Goal: Use online tool/utility: Utilize a website feature to perform a specific function

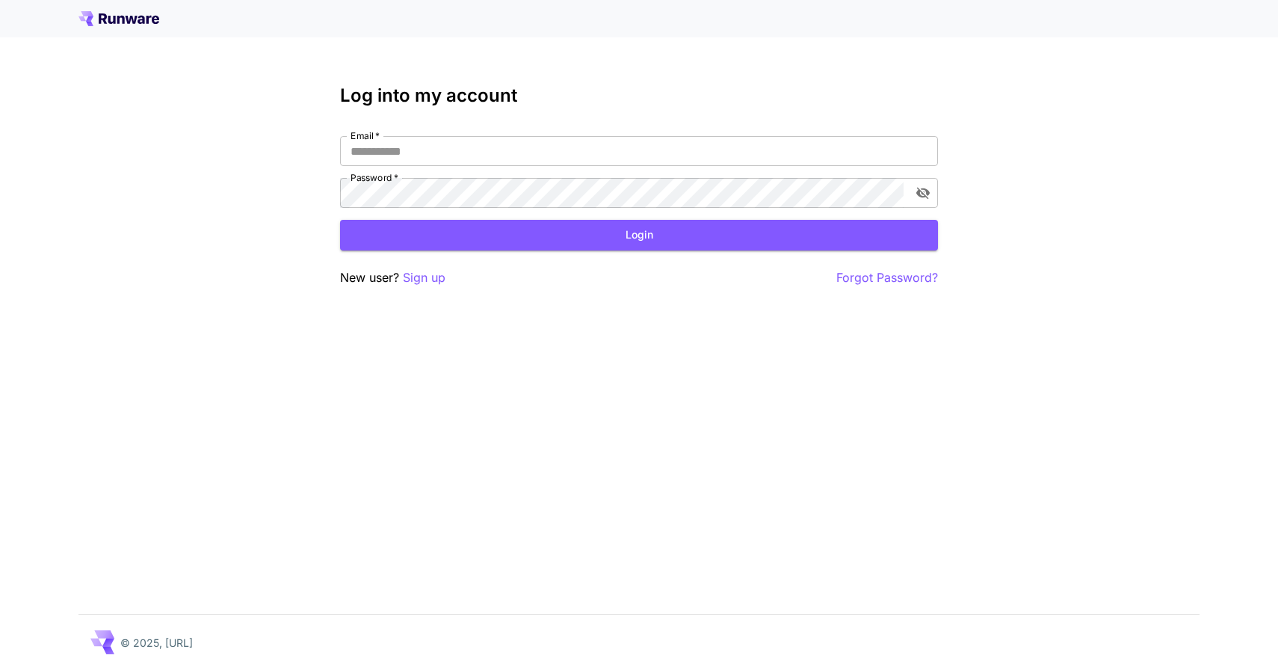
type input "**********"
click at [570, 242] on button "Login" at bounding box center [639, 235] width 598 height 31
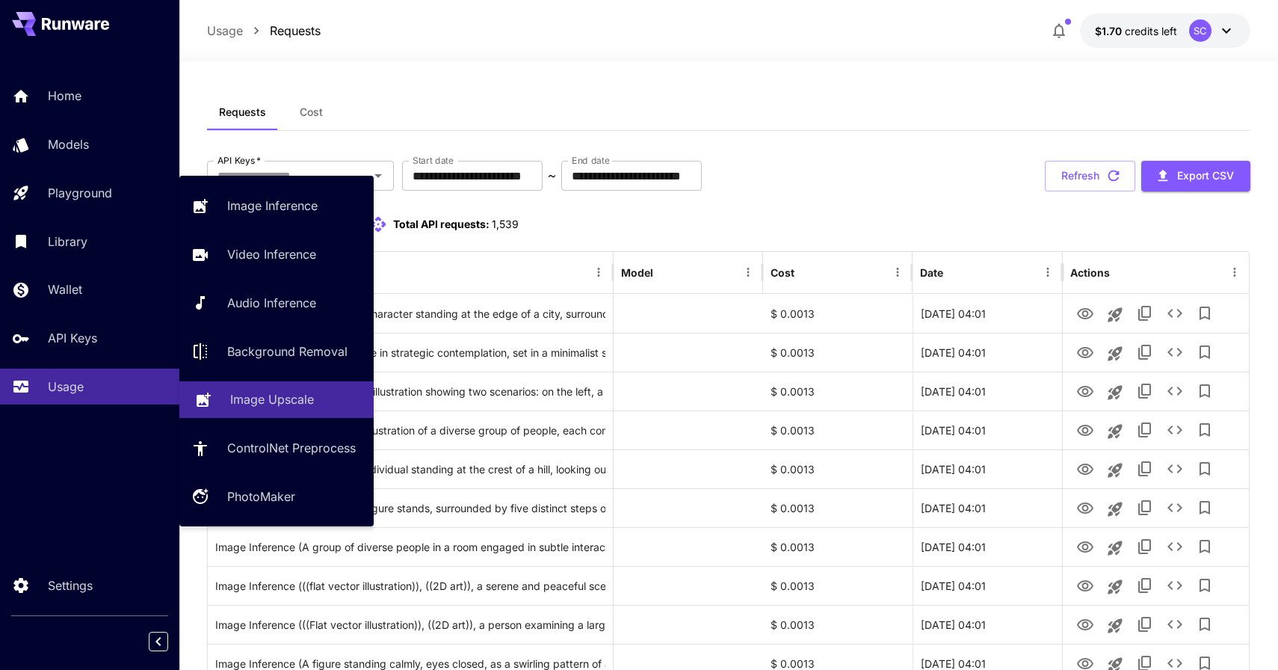
click at [264, 398] on p "Image Upscale" at bounding box center [272, 399] width 84 height 18
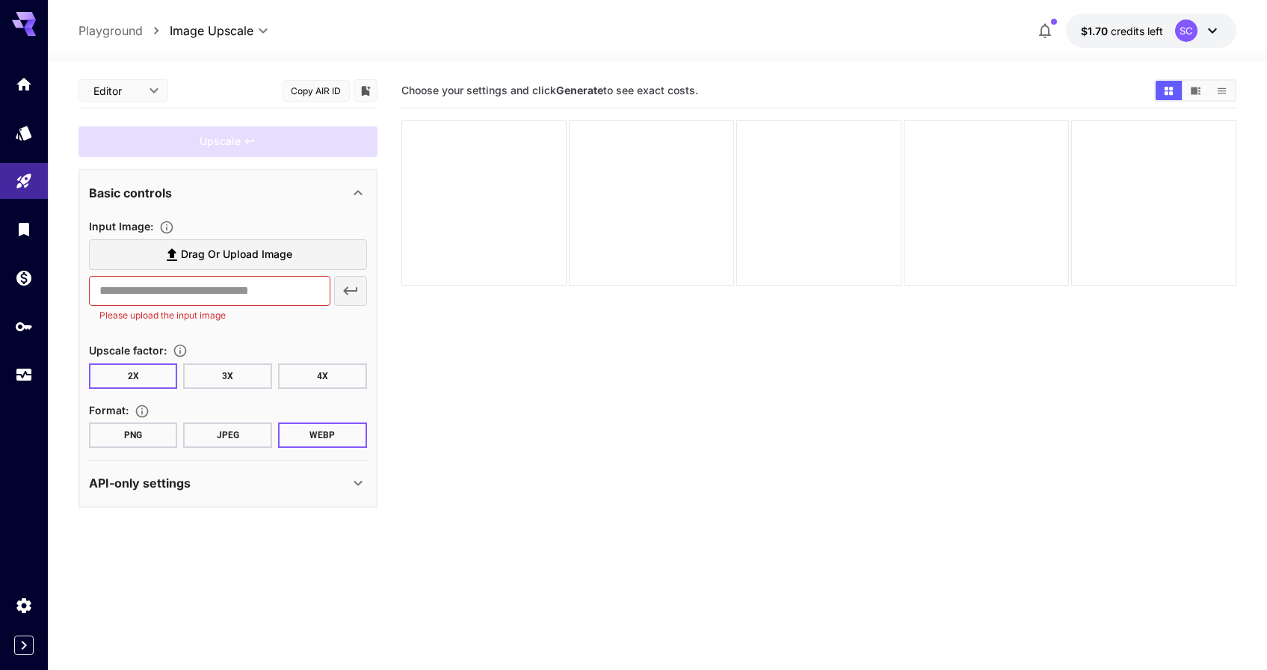
click at [235, 244] on label "Drag or upload image" at bounding box center [228, 254] width 278 height 31
click at [0, 0] on input "Drag or upload image" at bounding box center [0, 0] width 0 height 0
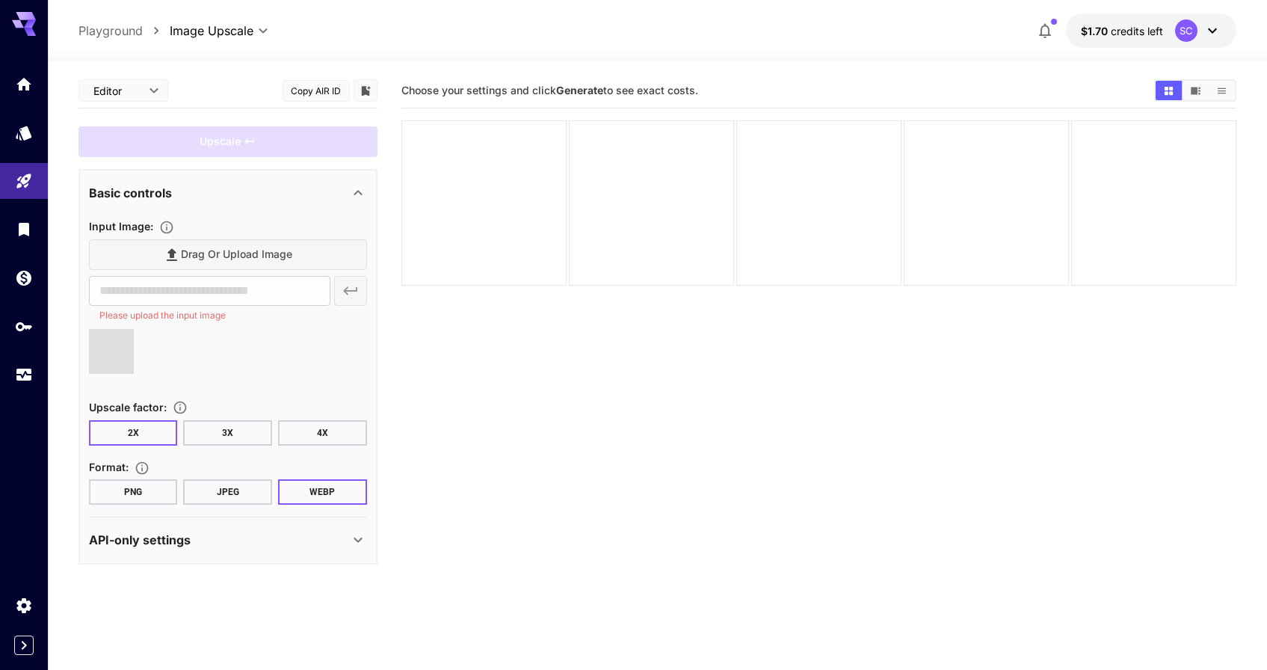
type input "**********"
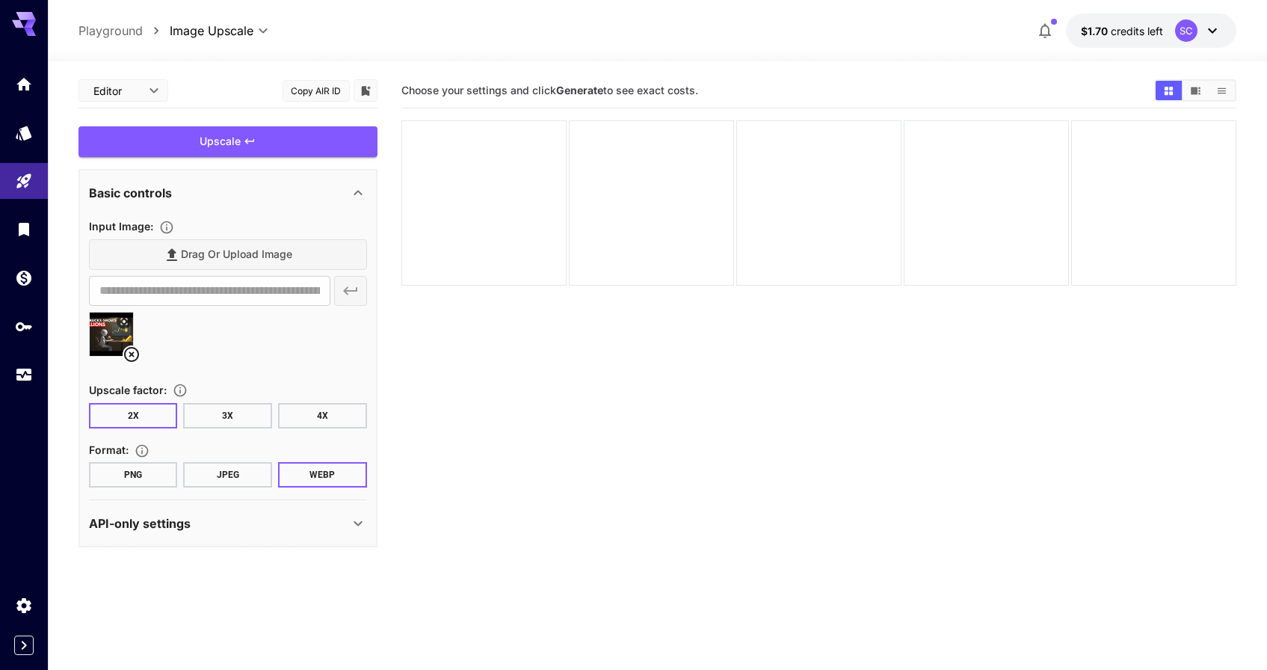
click at [270, 146] on div "Upscale" at bounding box center [227, 141] width 299 height 31
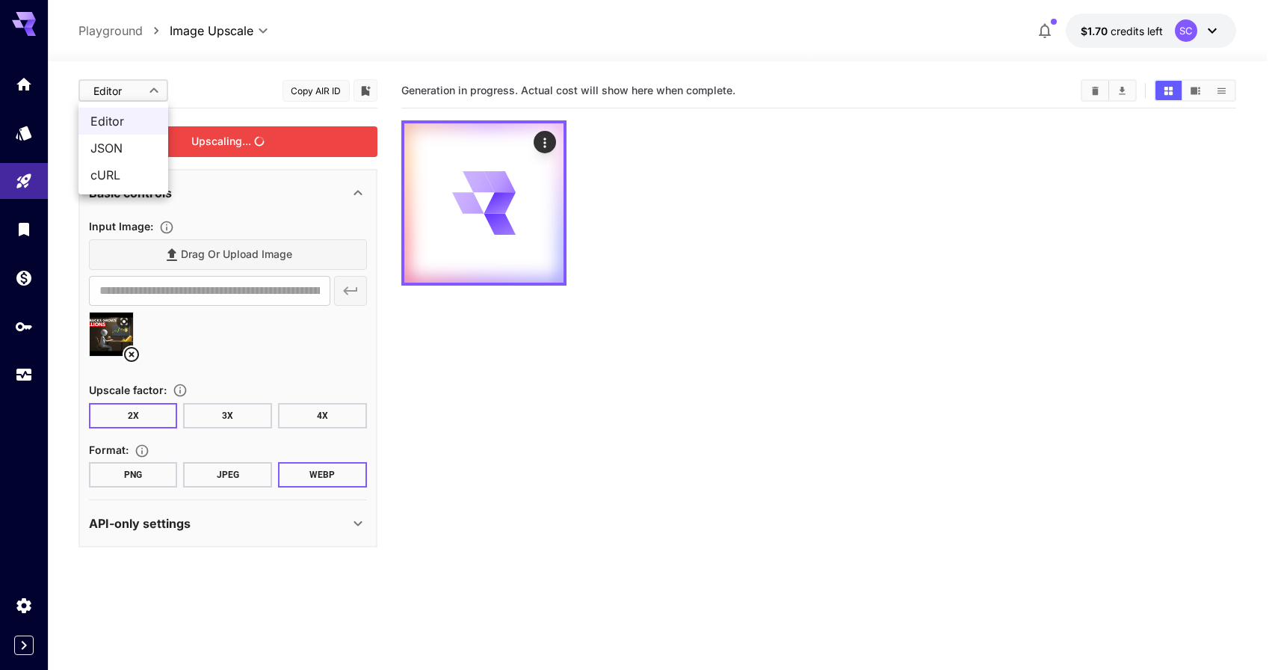
click at [156, 93] on body "**********" at bounding box center [639, 394] width 1278 height 788
click at [157, 93] on div at bounding box center [639, 335] width 1278 height 670
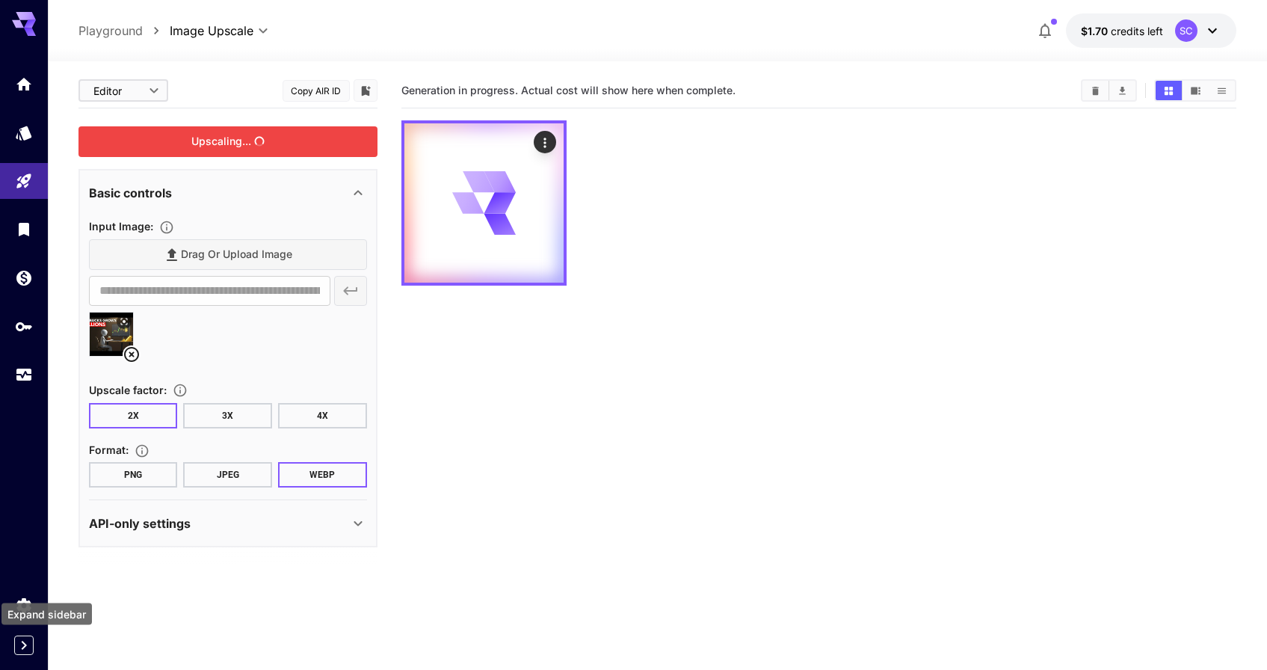
click at [31, 638] on icon "Expand sidebar" at bounding box center [24, 645] width 18 height 18
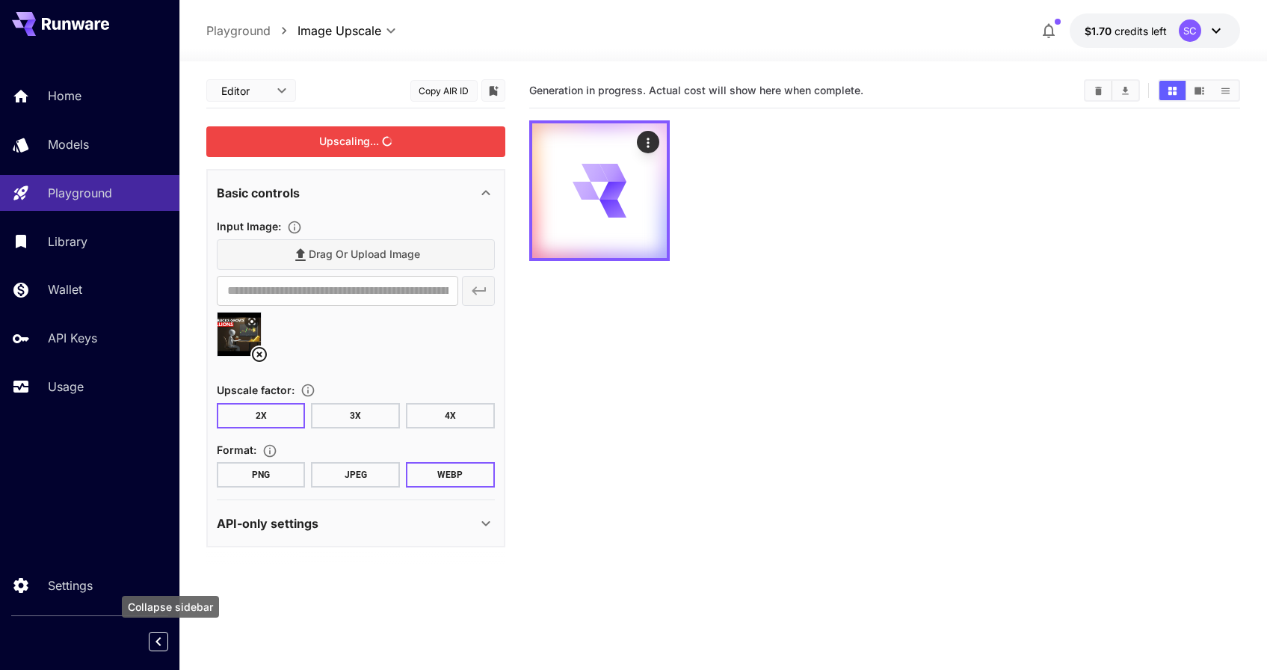
click at [156, 641] on icon "Collapse sidebar" at bounding box center [157, 641] width 5 height 9
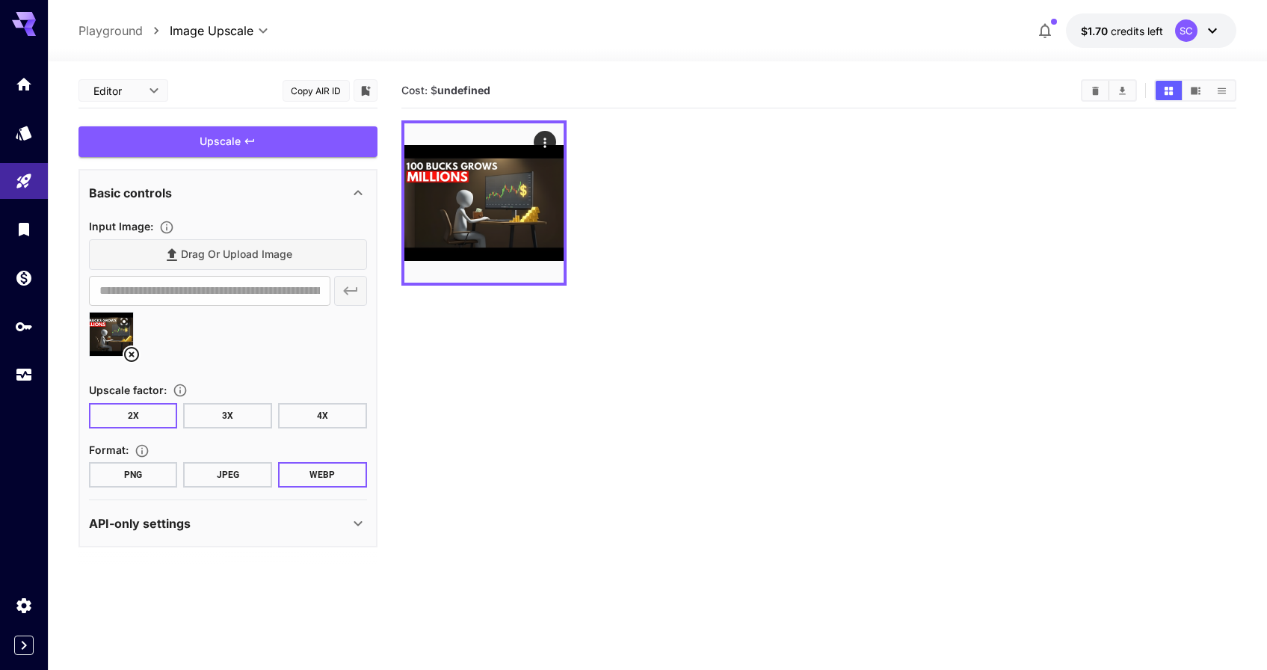
drag, startPoint x: 585, startPoint y: 603, endPoint x: 692, endPoint y: 452, distance: 186.1
click at [692, 452] on section "Cost: $ undefined" at bounding box center [818, 408] width 835 height 670
drag, startPoint x: 576, startPoint y: 384, endPoint x: 572, endPoint y: 377, distance: 8.4
click at [575, 383] on section "Cost: $ undefined" at bounding box center [818, 408] width 835 height 670
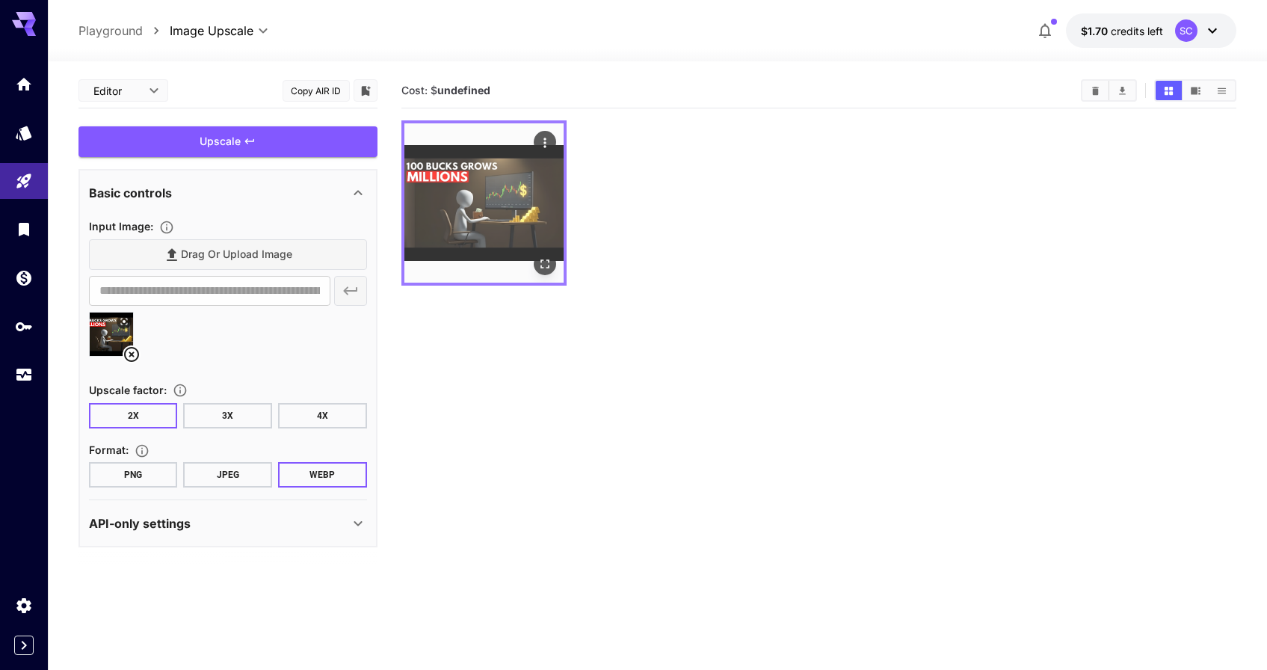
click at [547, 266] on icon "Open in fullscreen" at bounding box center [544, 263] width 15 height 15
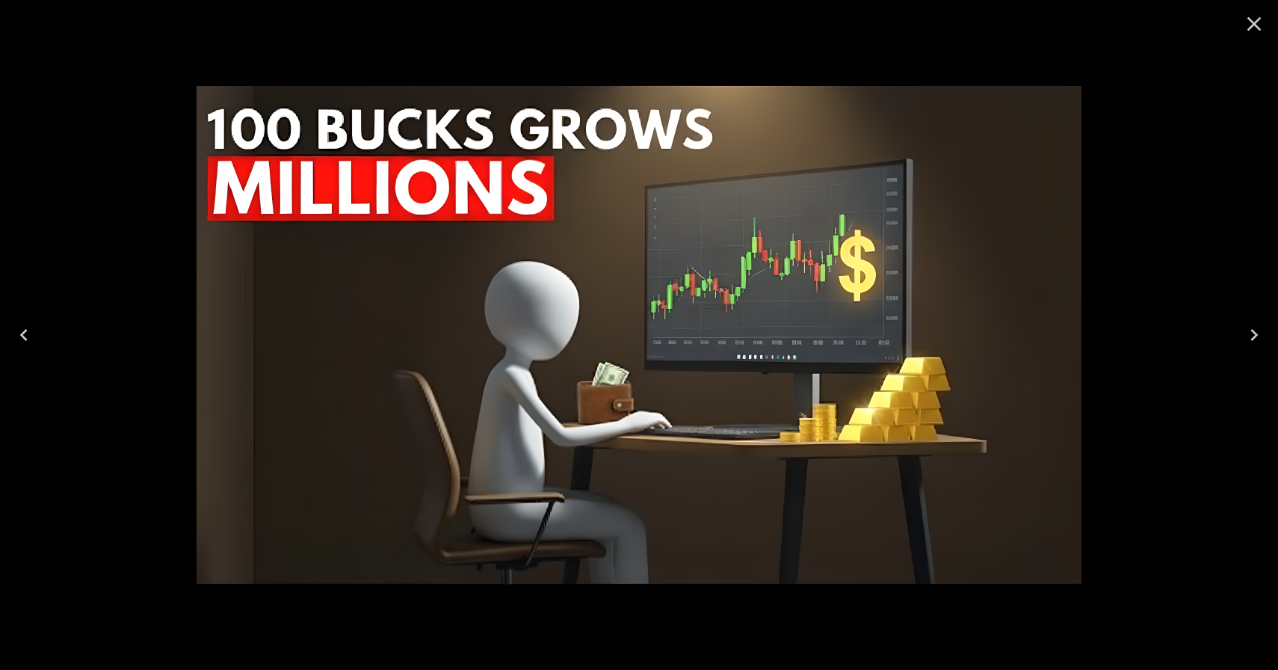
drag, startPoint x: 1253, startPoint y: 22, endPoint x: 1067, endPoint y: 147, distance: 223.7
click at [1253, 22] on icon "Close" at bounding box center [1255, 24] width 14 height 14
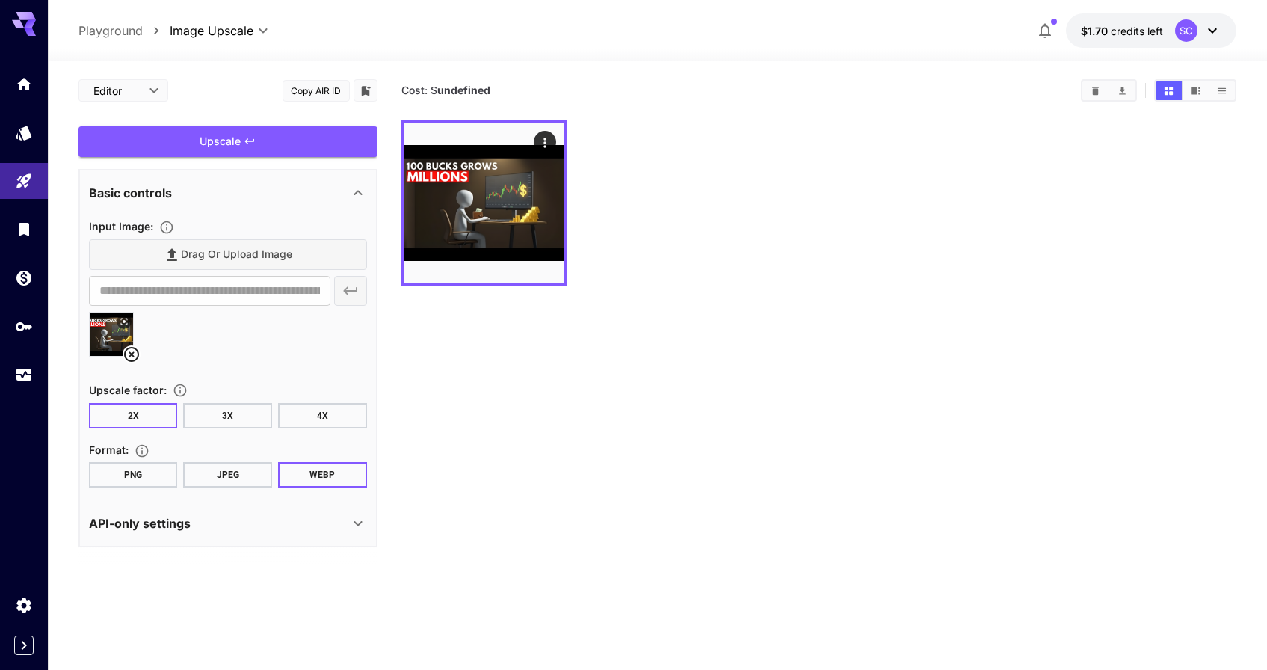
click at [221, 414] on button "3X" at bounding box center [227, 415] width 89 height 25
